Goal: Task Accomplishment & Management: Manage account settings

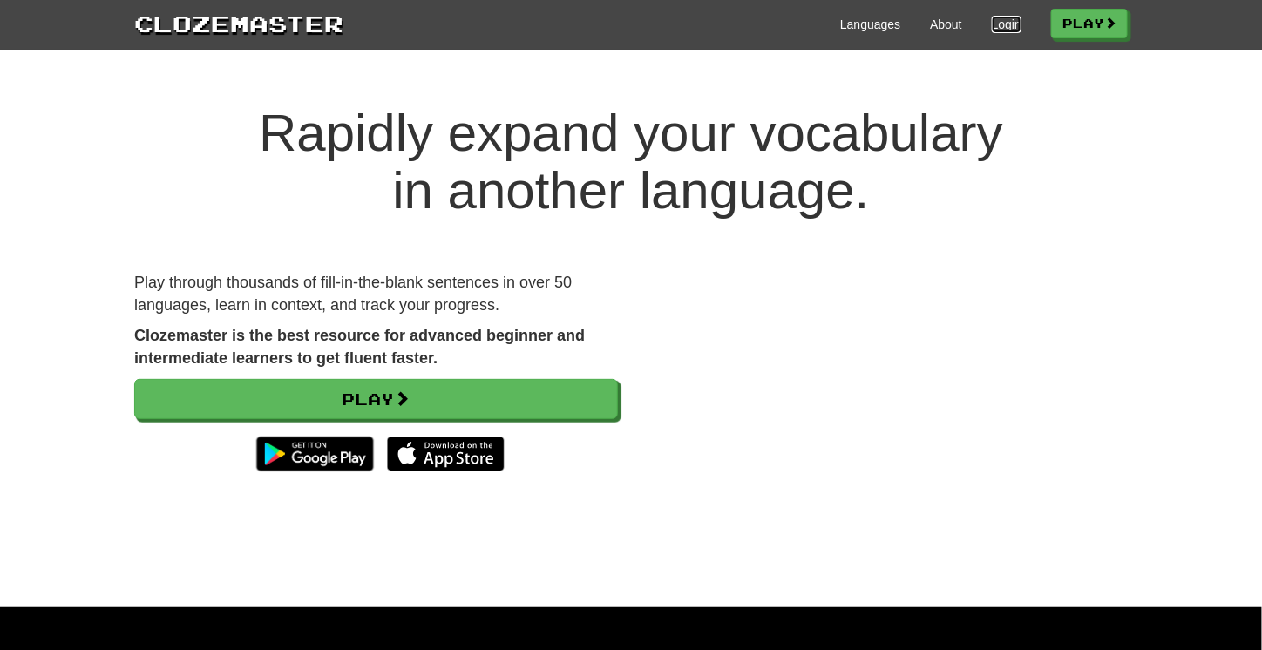
click at [1000, 17] on link "Login" at bounding box center [1007, 24] width 30 height 17
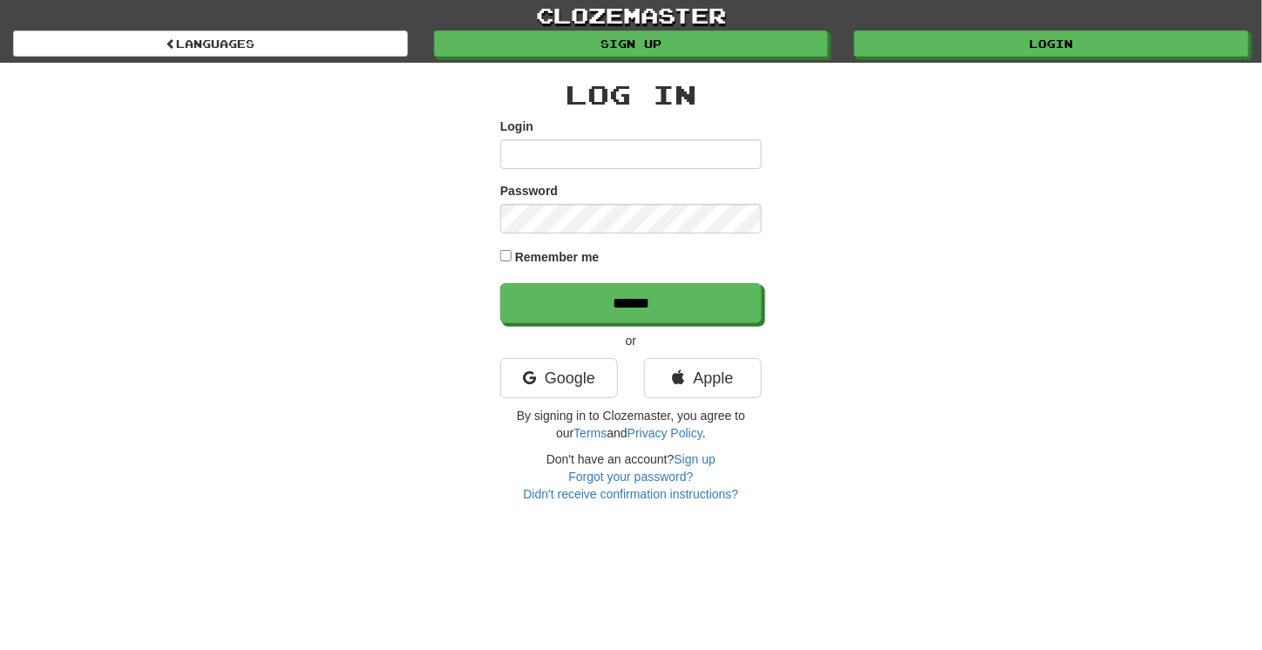
type input "**********"
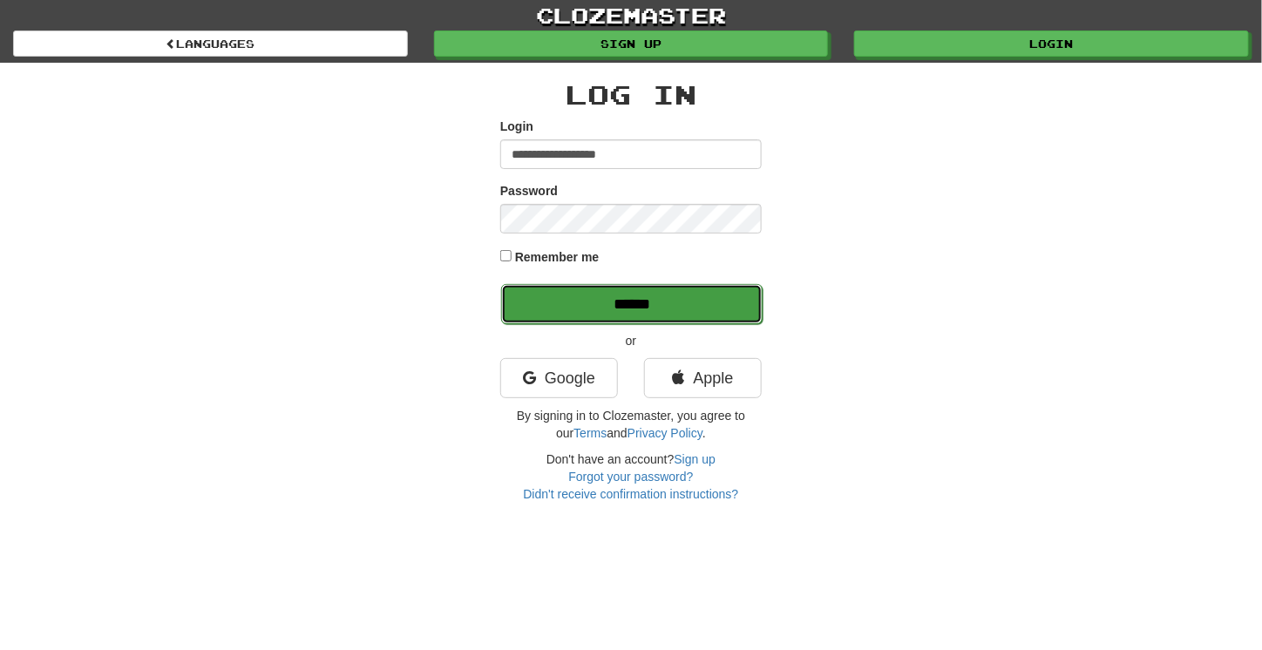
click at [588, 298] on input "******" at bounding box center [632, 304] width 262 height 40
